Goal: Task Accomplishment & Management: Use online tool/utility

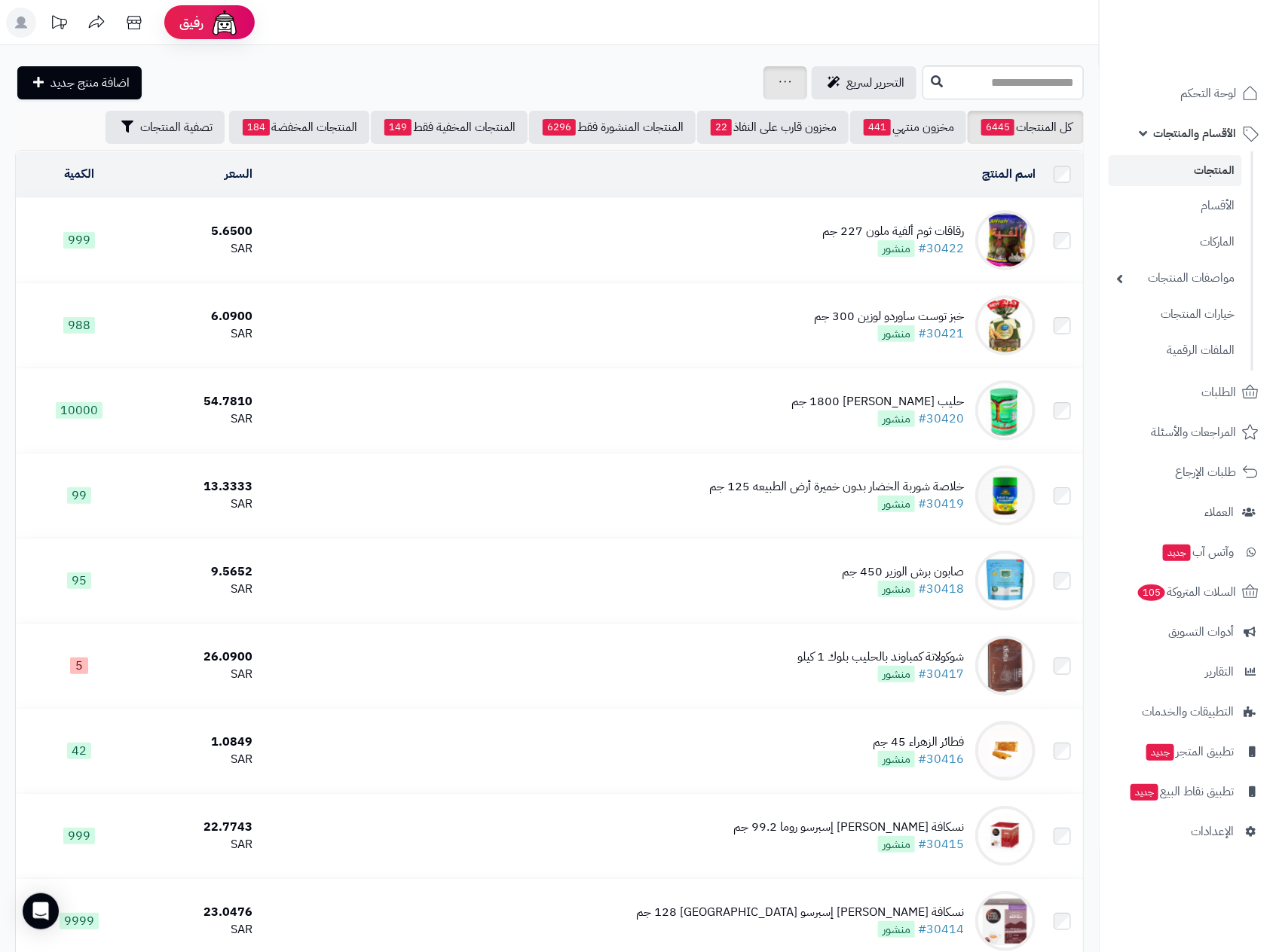
click at [779, 79] on icon at bounding box center [786, 81] width 12 height 10
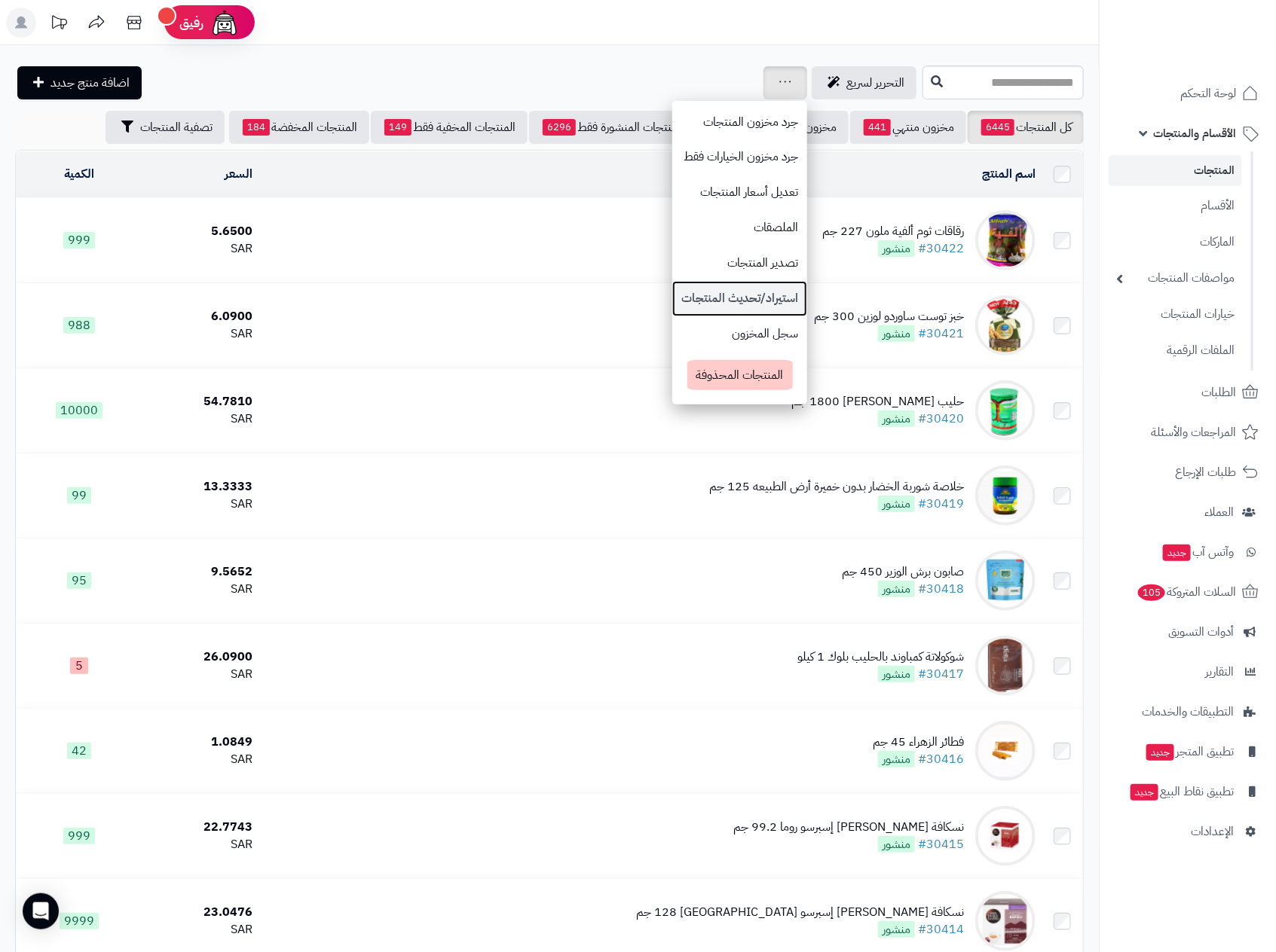
click at [673, 291] on link "استيراد/تحديث المنتجات" at bounding box center [740, 299] width 135 height 35
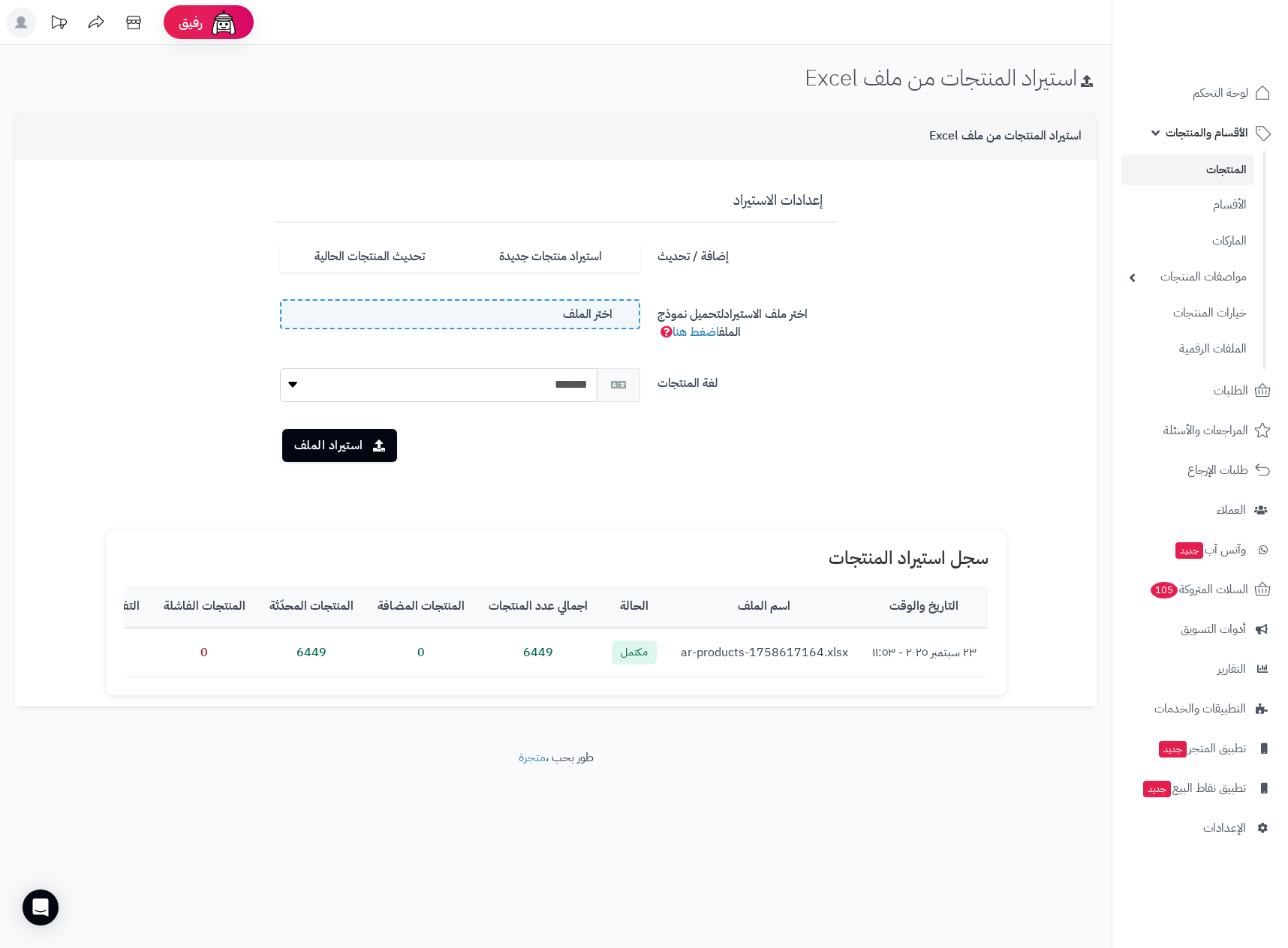
click at [566, 318] on span "اختر الملف" at bounding box center [587, 314] width 50 height 18
click at [0, 0] on input "اختر الملف" at bounding box center [0, 0] width 0 height 0
click at [342, 437] on button "استيراد الملف" at bounding box center [340, 445] width 116 height 33
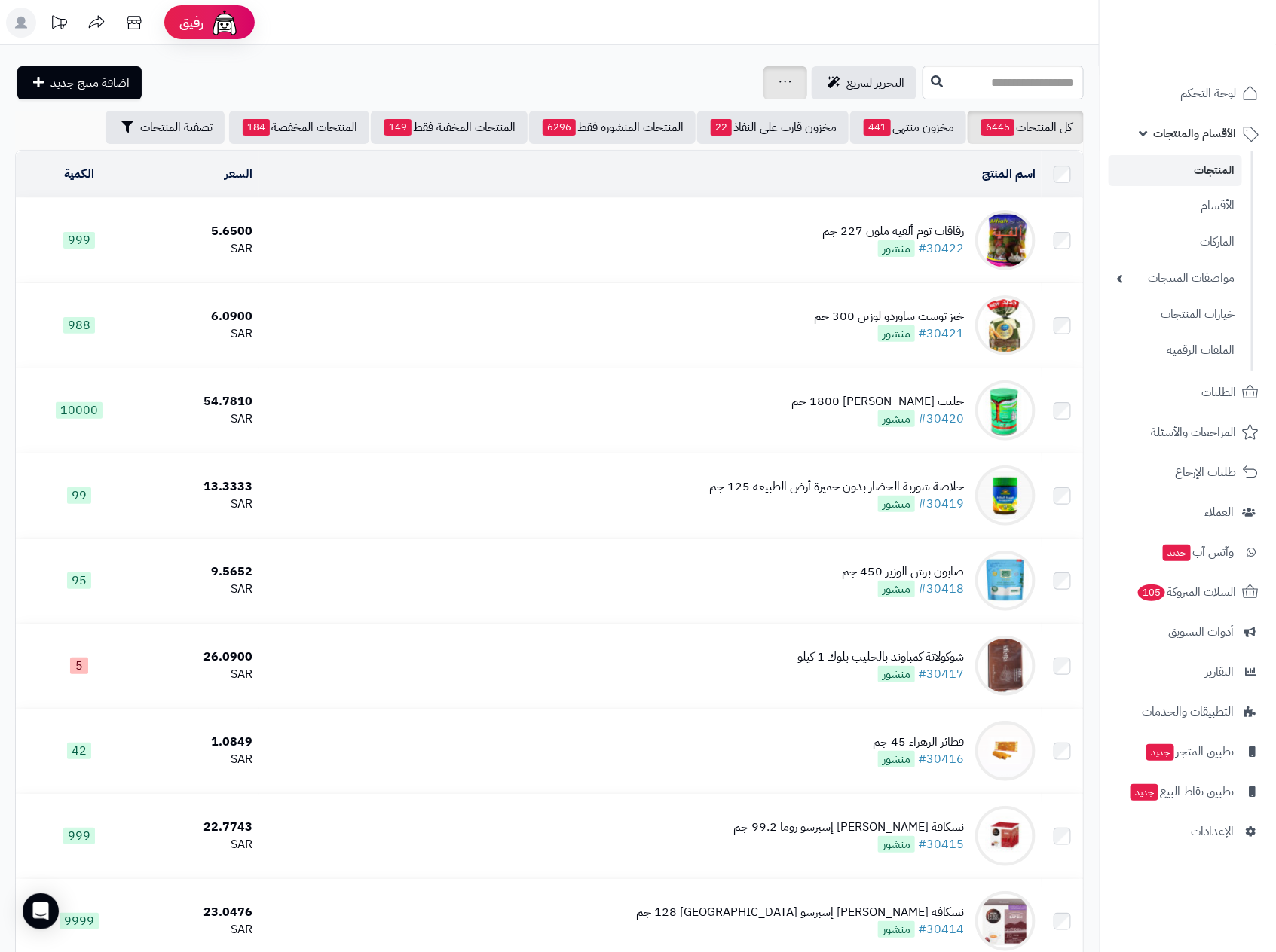
click at [779, 80] on icon at bounding box center [786, 81] width 12 height 10
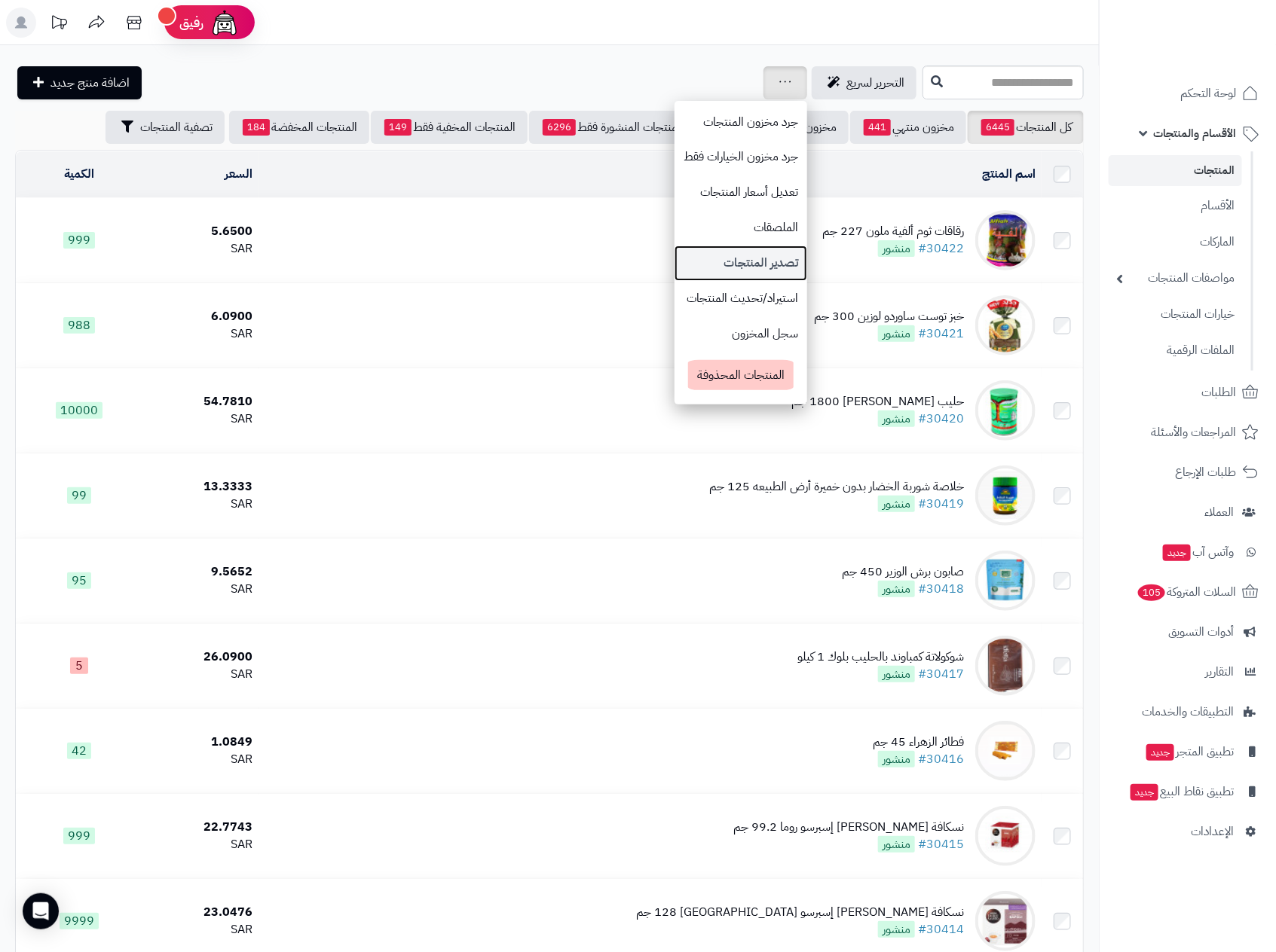
click at [675, 258] on link "تصدير المنتجات" at bounding box center [741, 264] width 133 height 35
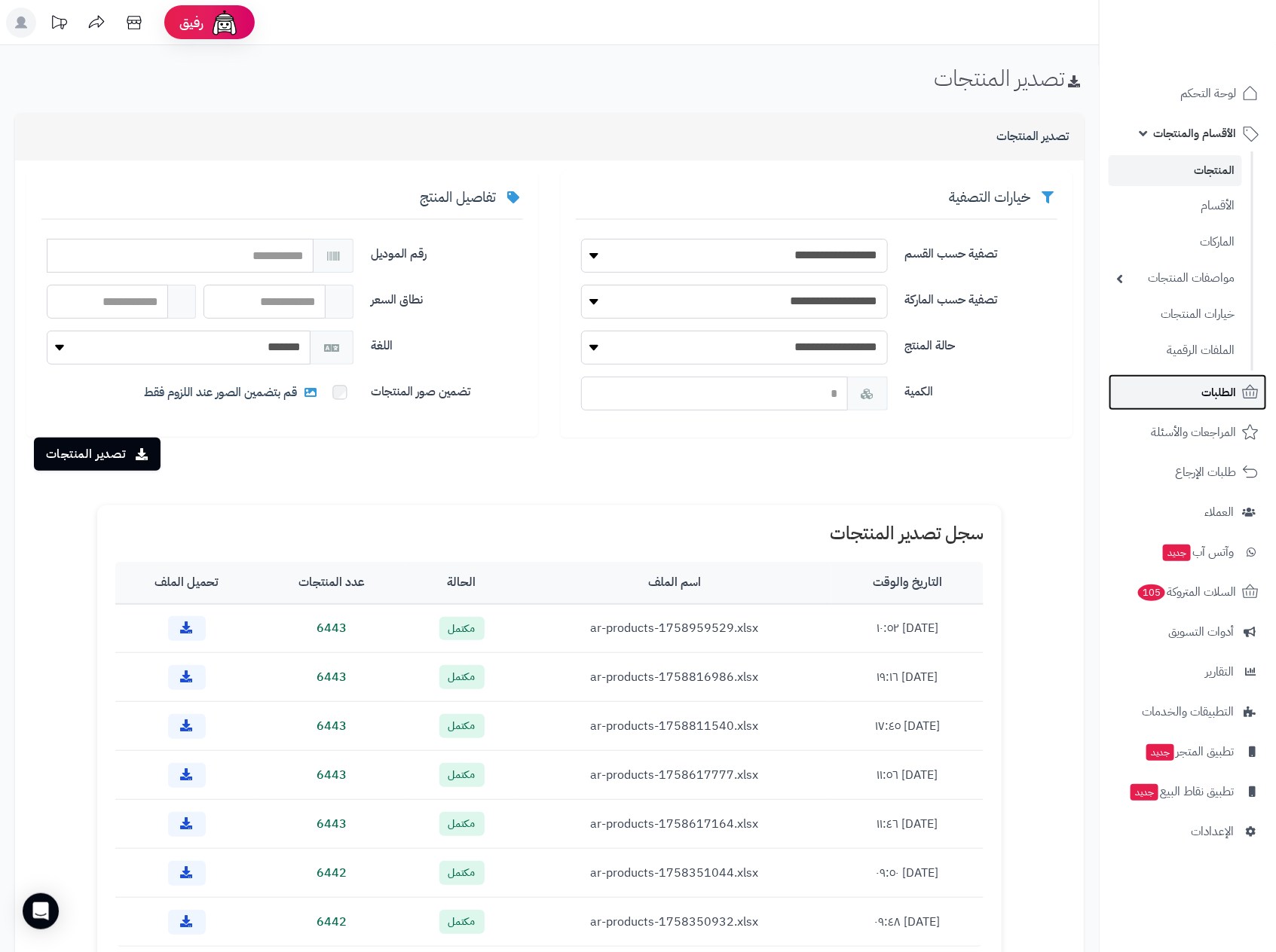
click at [1212, 382] on span "الطلبات" at bounding box center [1218, 392] width 35 height 21
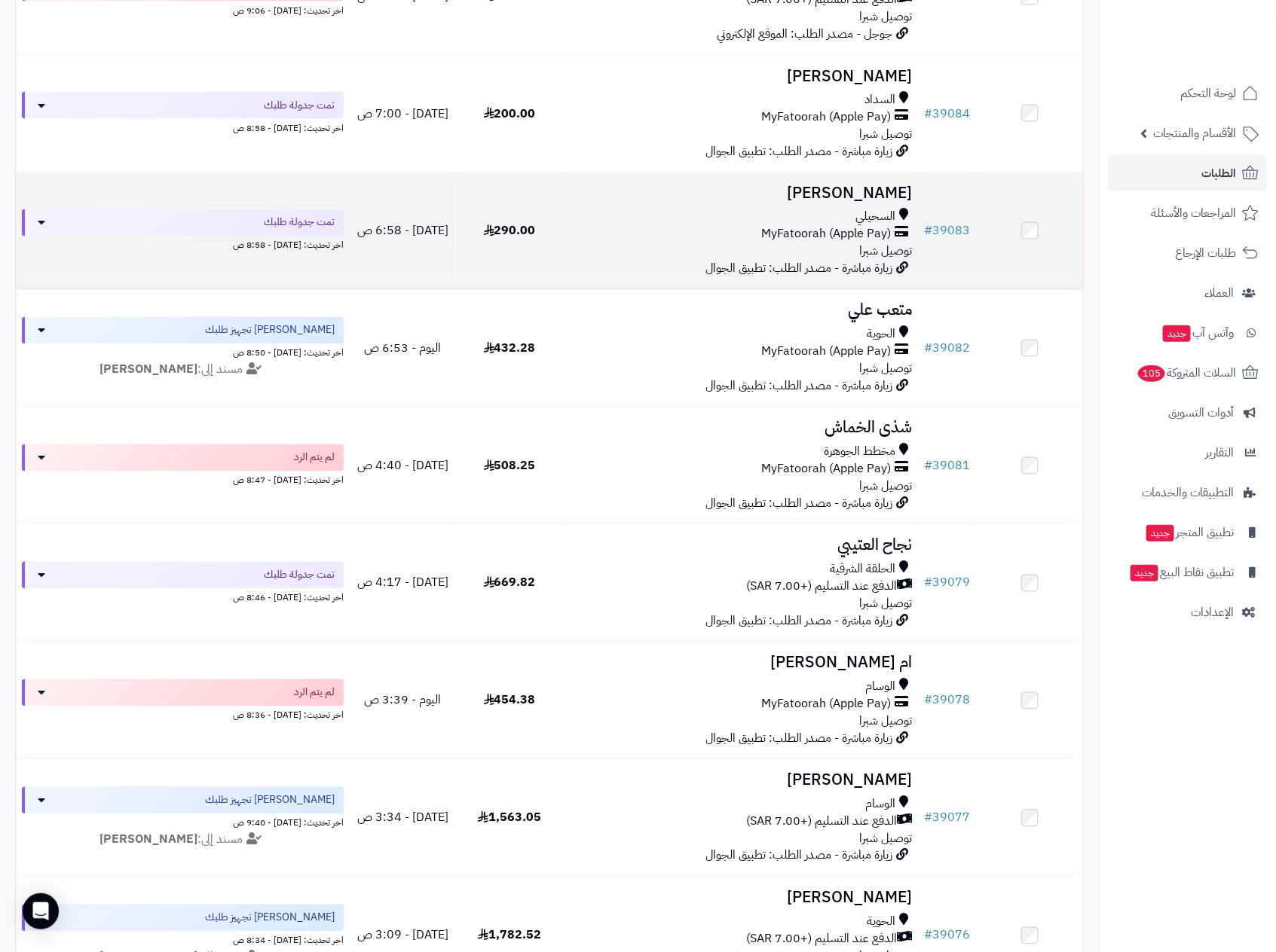
scroll to position [1130, 0]
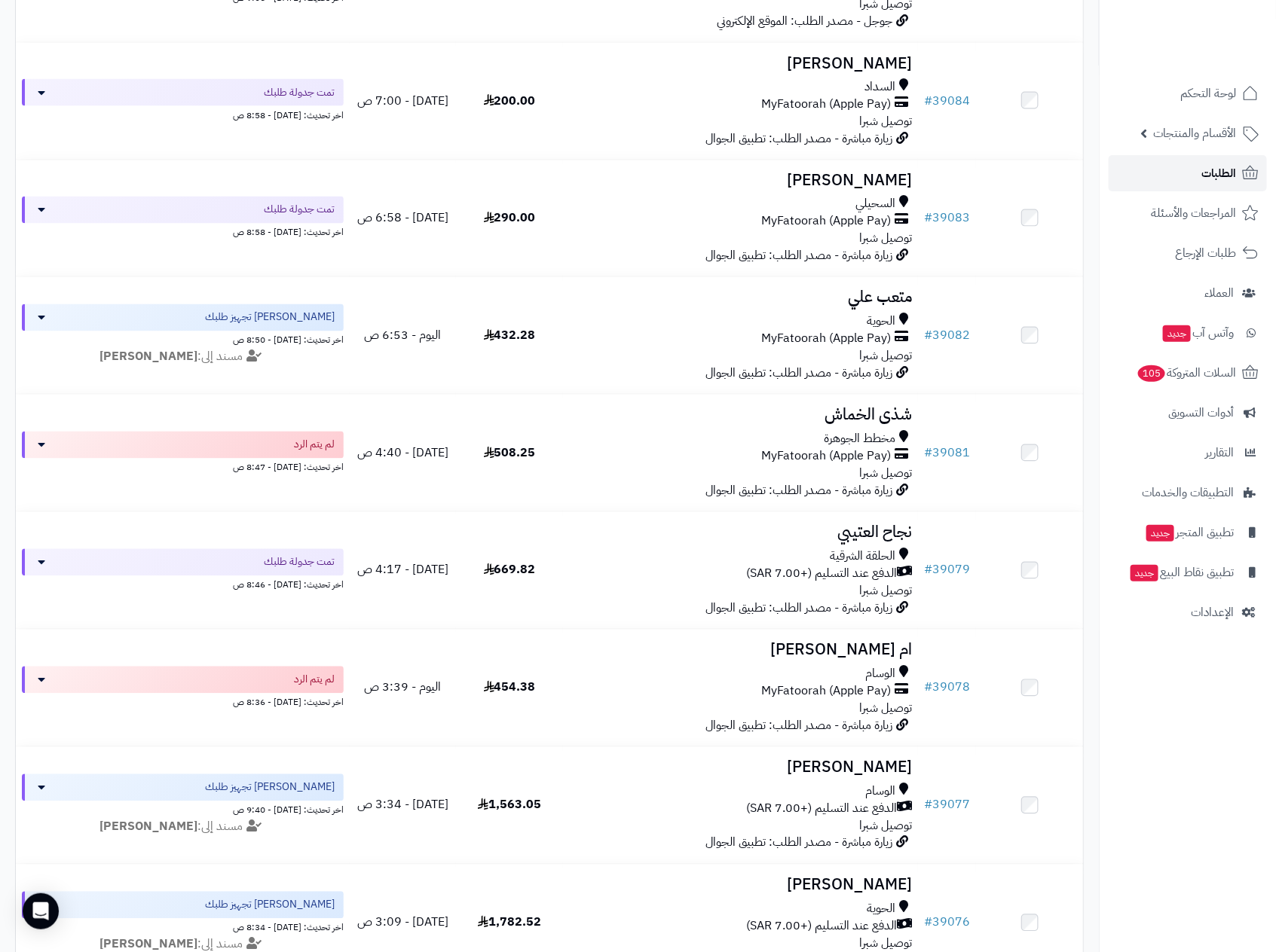
click at [1221, 173] on span "الطلبات" at bounding box center [1218, 173] width 35 height 21
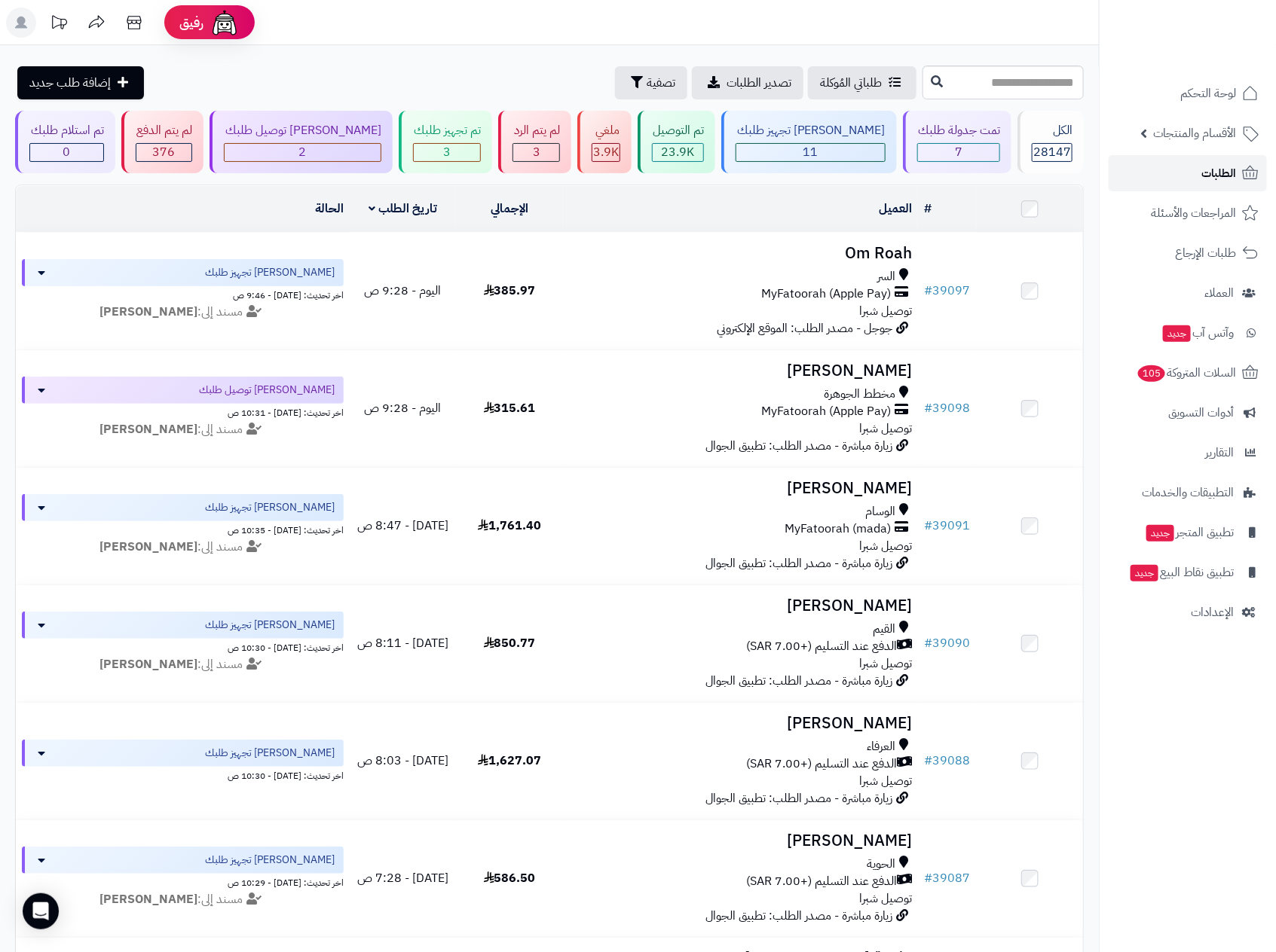
click at [1215, 168] on span "الطلبات" at bounding box center [1218, 173] width 35 height 21
